Goal: Information Seeking & Learning: Learn about a topic

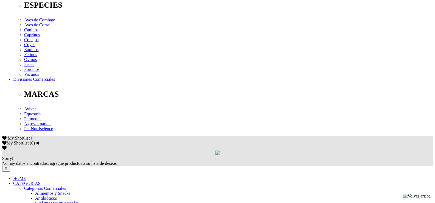
scroll to position [192, 0]
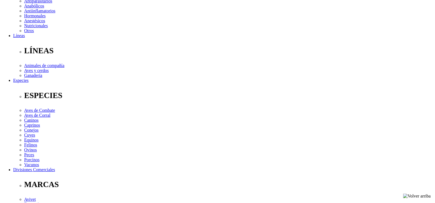
scroll to position [82, 0]
